Goal: Entertainment & Leisure: Consume media (video, audio)

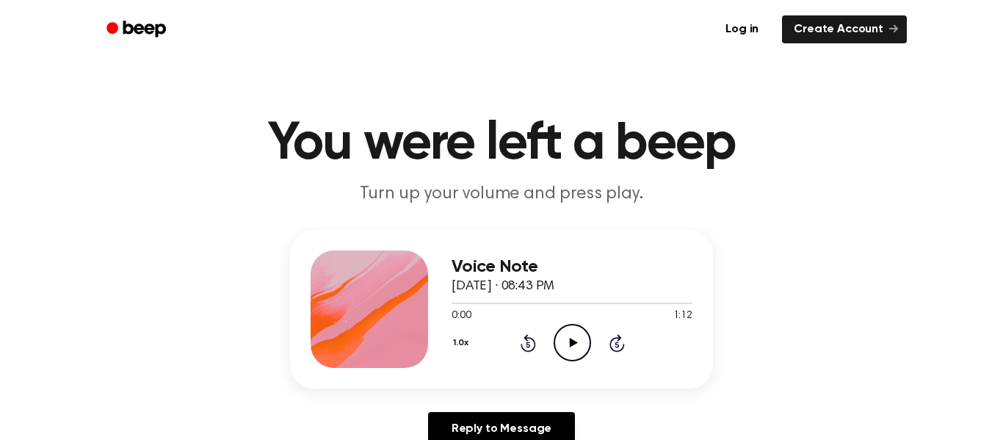
click at [571, 350] on icon "Play Audio" at bounding box center [572, 342] width 37 height 37
click at [567, 338] on icon "Play Audio" at bounding box center [572, 342] width 37 height 37
click at [518, 423] on link "Reply to Message" at bounding box center [501, 429] width 147 height 34
click at [580, 334] on icon "Play Audio" at bounding box center [572, 342] width 37 height 37
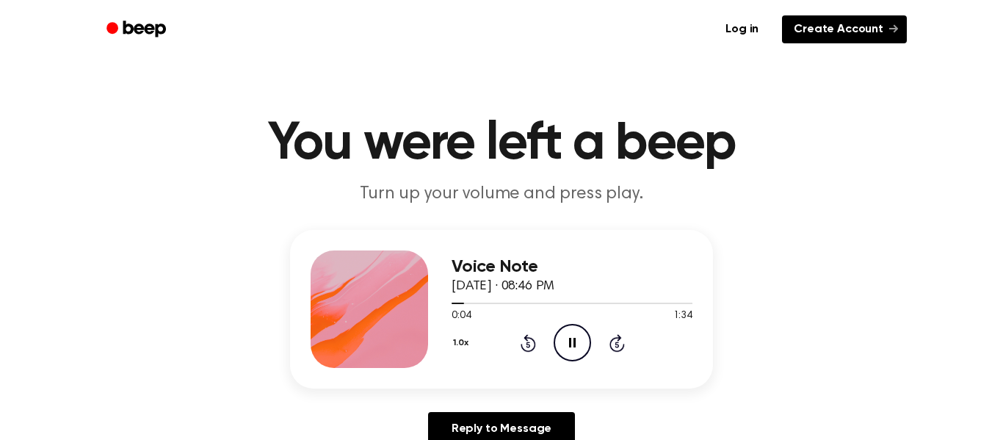
click at [848, 24] on link "Create Account" at bounding box center [844, 29] width 125 height 28
click at [552, 192] on p "Turn up your volume and press play." at bounding box center [502, 194] width 564 height 24
click at [572, 350] on icon "Play Audio" at bounding box center [572, 342] width 37 height 37
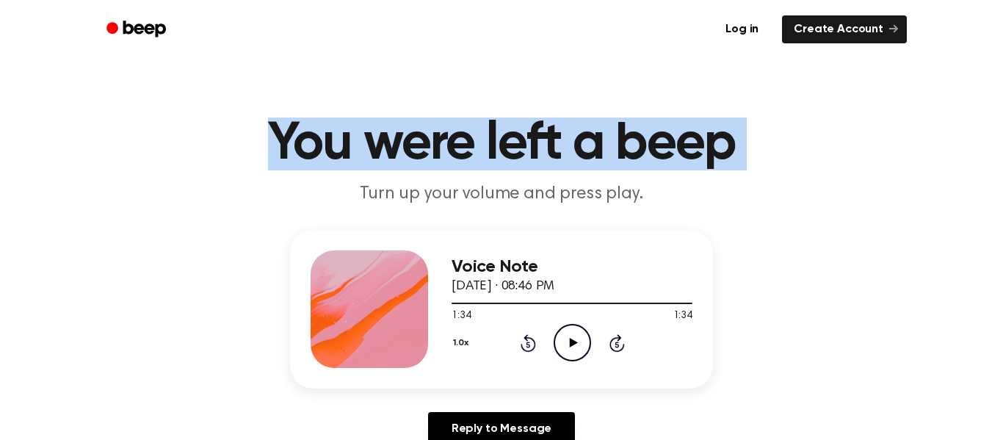
click at [529, 127] on h1 "You were left a beep" at bounding box center [502, 144] width 752 height 53
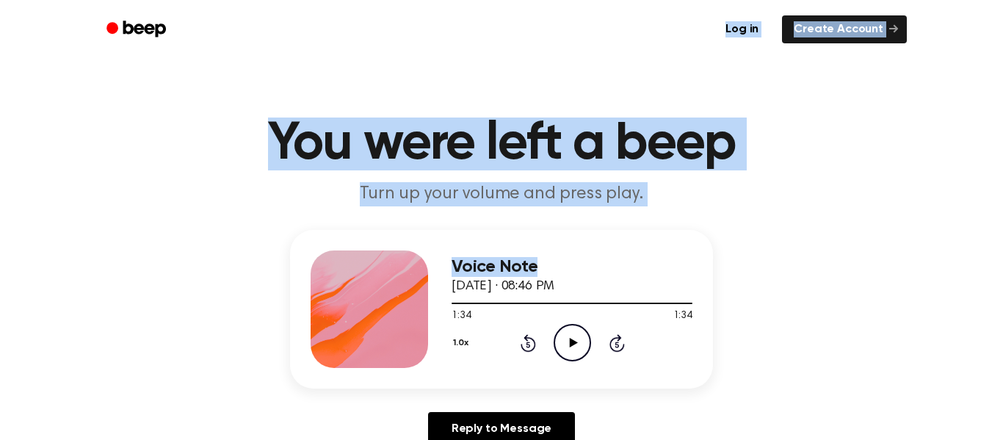
drag, startPoint x: 597, startPoint y: 261, endPoint x: 563, endPoint y: 46, distance: 217.1
click at [562, 57] on div "Log in Create Account" at bounding box center [501, 29] width 811 height 59
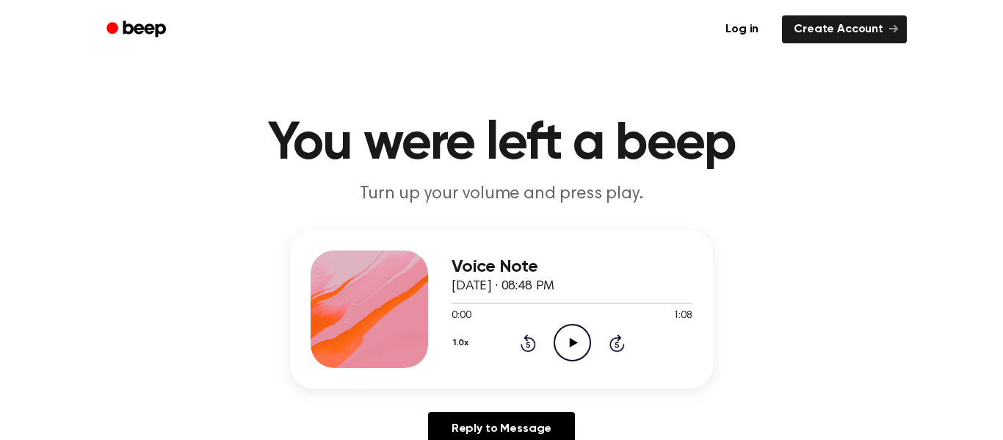
click at [560, 336] on icon "Play Audio" at bounding box center [572, 342] width 37 height 37
click at [560, 336] on icon "Pause Audio" at bounding box center [572, 342] width 37 height 37
click at [568, 348] on icon "Play Audio" at bounding box center [572, 342] width 37 height 37
click at [524, 336] on icon at bounding box center [528, 343] width 15 height 18
click at [565, 325] on icon "Play Audio" at bounding box center [572, 342] width 37 height 37
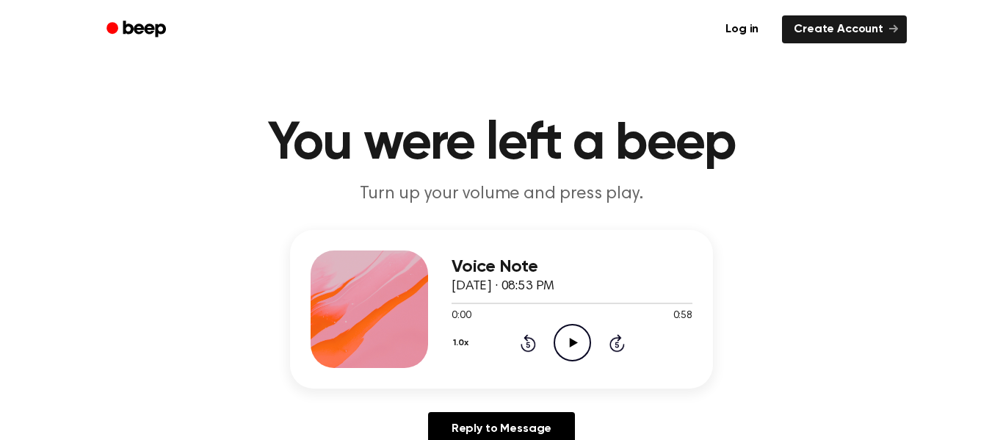
click at [571, 346] on icon at bounding box center [573, 343] width 8 height 10
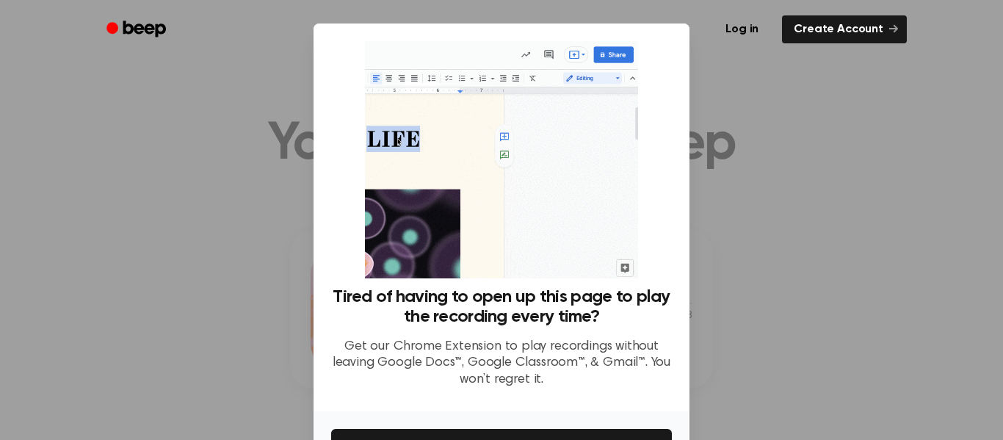
click at [287, 297] on div at bounding box center [501, 220] width 1003 height 440
drag, startPoint x: 753, startPoint y: 206, endPoint x: 746, endPoint y: 184, distance: 22.3
click at [746, 184] on div at bounding box center [501, 220] width 1003 height 440
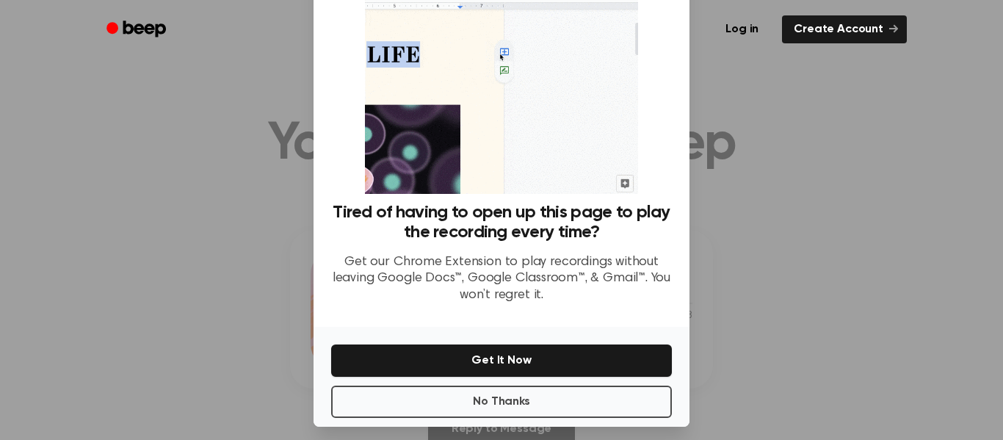
scroll to position [84, 0]
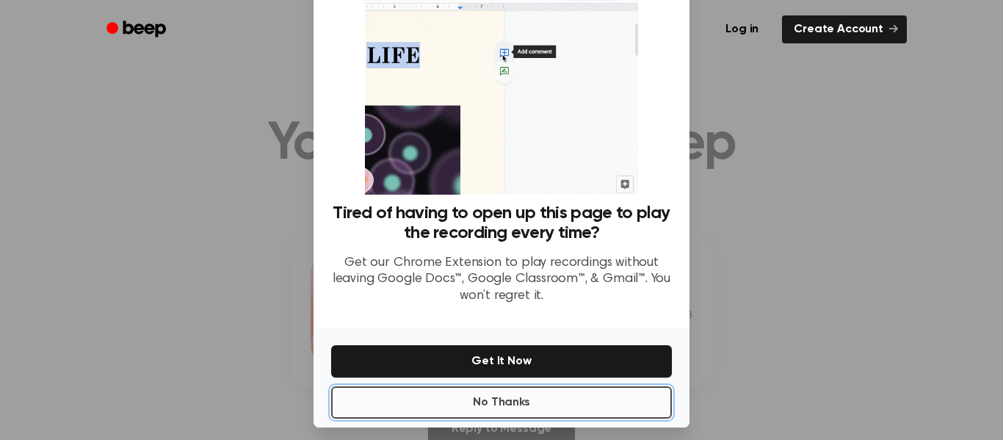
click at [590, 401] on button "No Thanks" at bounding box center [501, 402] width 341 height 32
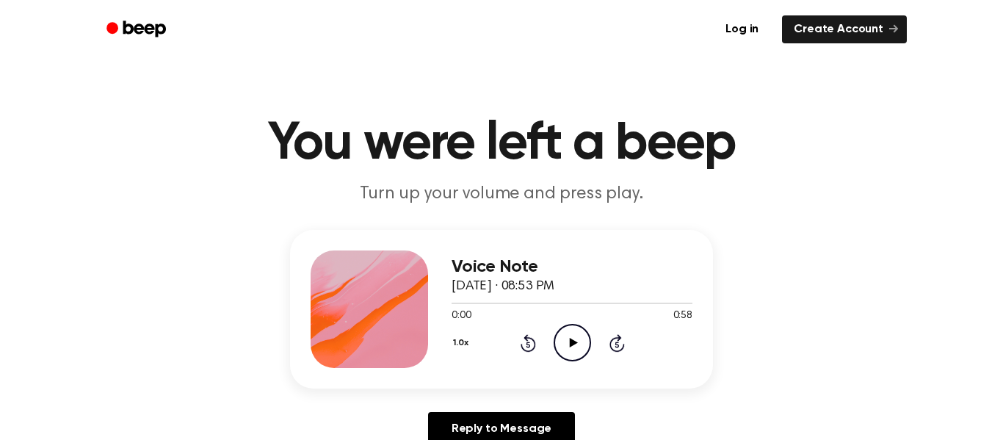
click at [572, 344] on icon at bounding box center [573, 343] width 8 height 10
click at [576, 340] on icon "Play Audio" at bounding box center [572, 342] width 37 height 37
click at [618, 337] on icon at bounding box center [617, 343] width 15 height 18
click at [577, 339] on icon "Play Audio" at bounding box center [572, 342] width 37 height 37
click at [618, 350] on icon "Skip 5 seconds" at bounding box center [617, 342] width 16 height 19
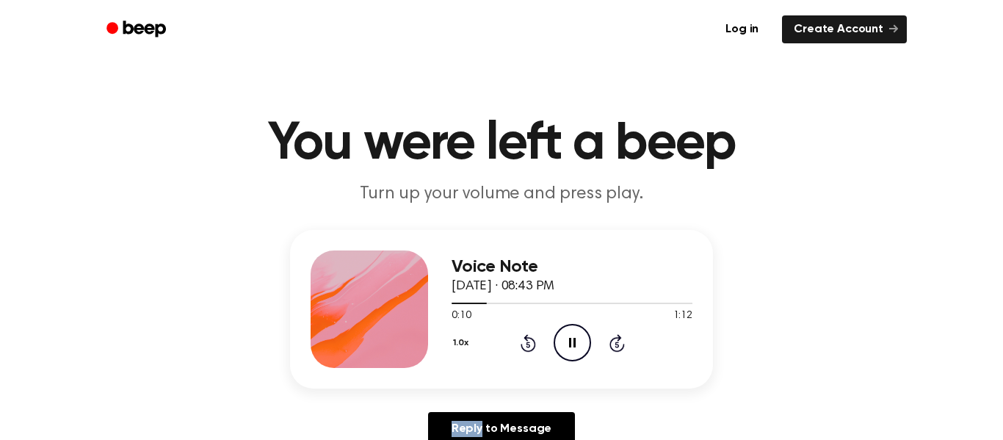
click at [618, 350] on icon "Skip 5 seconds" at bounding box center [617, 342] width 16 height 19
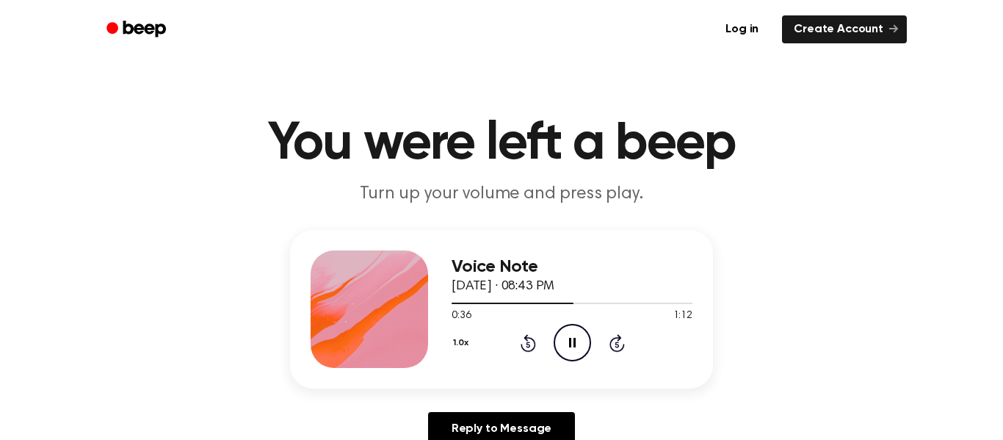
click at [620, 348] on icon "Skip 5 seconds" at bounding box center [617, 342] width 16 height 19
click at [582, 337] on icon "Play Audio" at bounding box center [572, 342] width 37 height 37
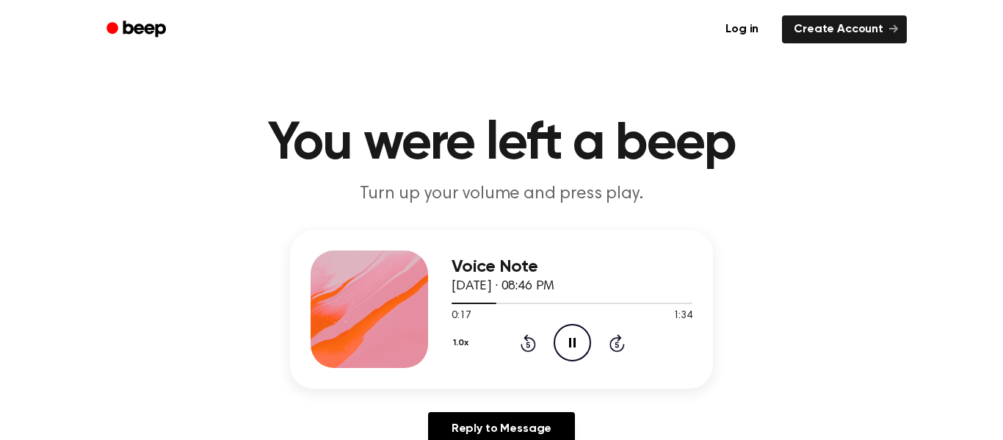
click at [611, 342] on icon at bounding box center [617, 343] width 15 height 18
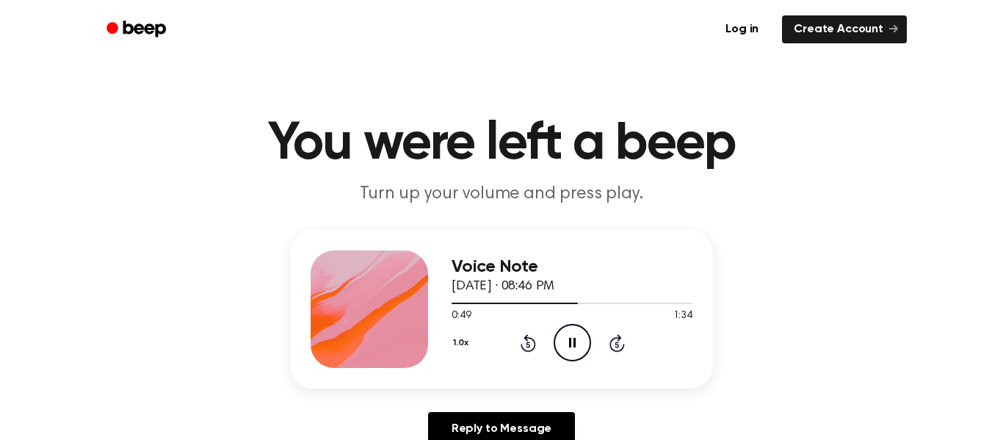
click at [612, 342] on icon "Skip 5 seconds" at bounding box center [617, 342] width 16 height 19
click at [613, 343] on icon "Skip 5 seconds" at bounding box center [617, 342] width 16 height 19
